Goal: Task Accomplishment & Management: Manage account settings

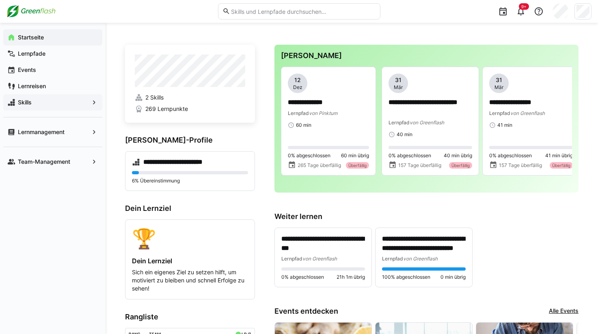
click at [39, 103] on span "Skills" at bounding box center [53, 102] width 72 height 8
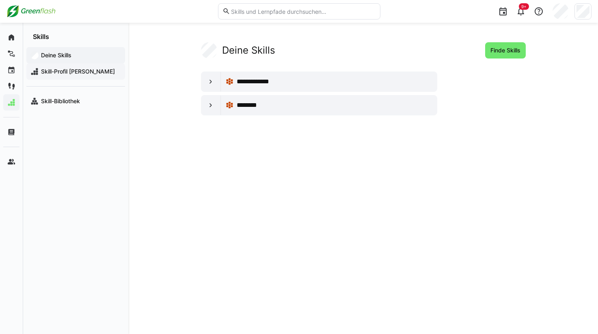
click at [99, 73] on span "Skill-Profil [PERSON_NAME]" at bounding box center [80, 71] width 81 height 8
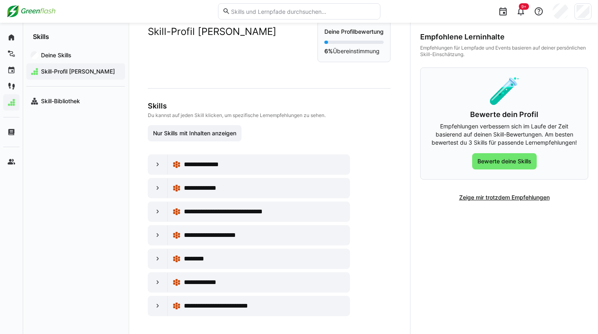
scroll to position [23, 0]
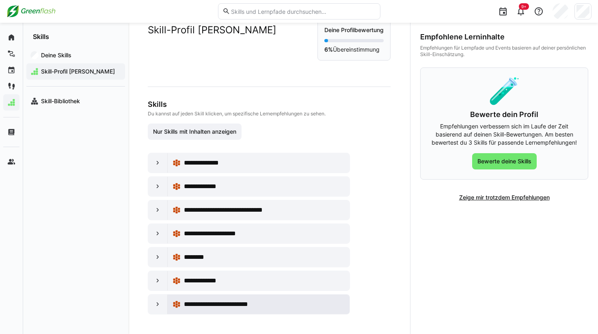
click at [233, 304] on span "**********" at bounding box center [226, 304] width 84 height 10
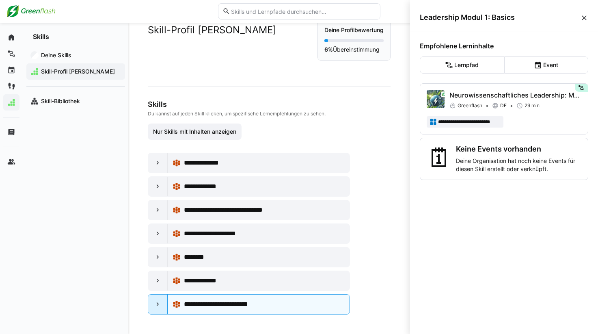
click at [157, 306] on eds-icon at bounding box center [158, 304] width 8 height 8
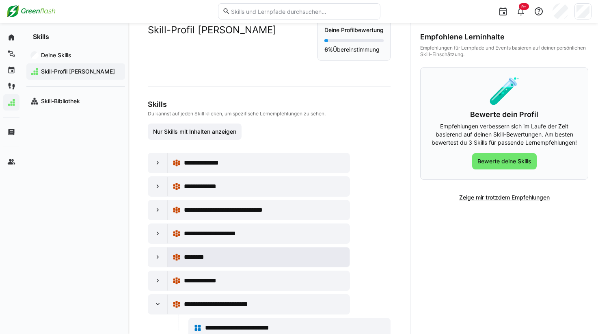
scroll to position [53, 0]
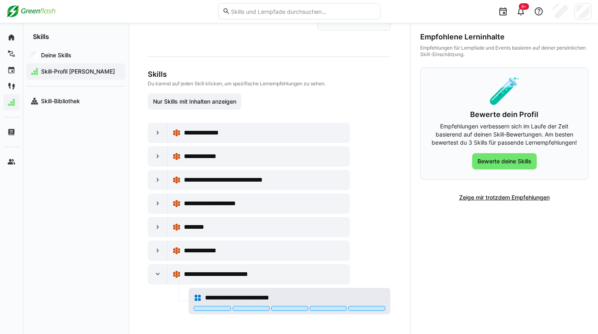
click at [216, 297] on span "**********" at bounding box center [247, 298] width 84 height 10
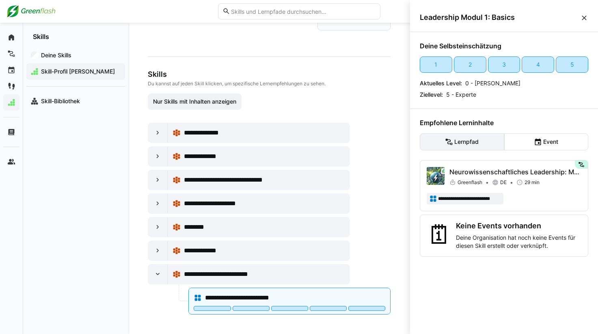
click at [464, 140] on eds-button-option "Lernpfad" at bounding box center [462, 141] width 84 height 17
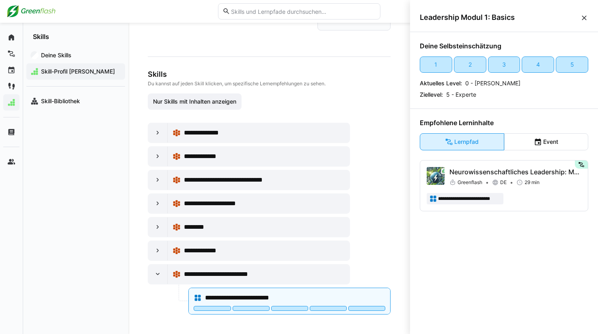
click at [464, 140] on eds-button-option "Lernpfad" at bounding box center [462, 141] width 84 height 17
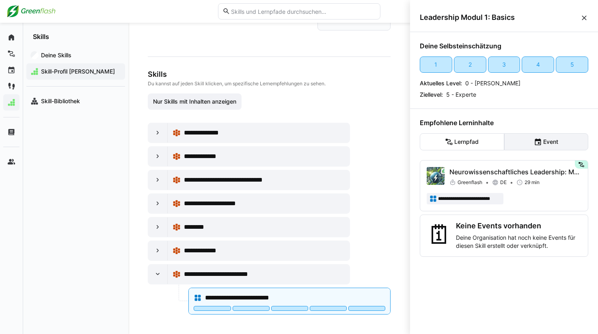
click at [527, 140] on eds-button-option "Event" at bounding box center [546, 141] width 84 height 17
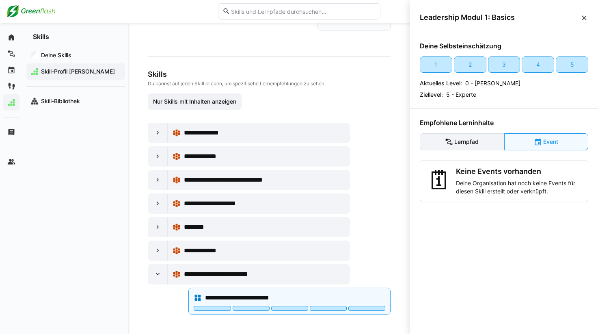
click at [482, 139] on eds-button-option "Lernpfad" at bounding box center [462, 141] width 84 height 17
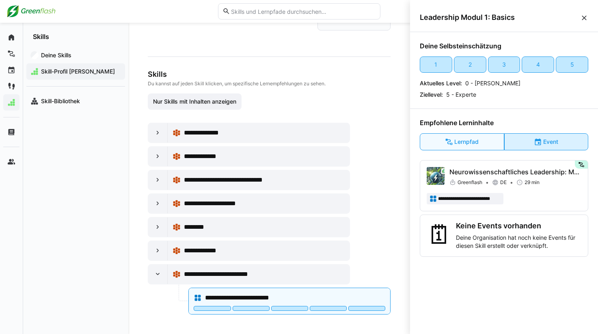
click at [539, 136] on eds-button-option "Event" at bounding box center [546, 141] width 84 height 17
